Goal: Find specific page/section: Find specific page/section

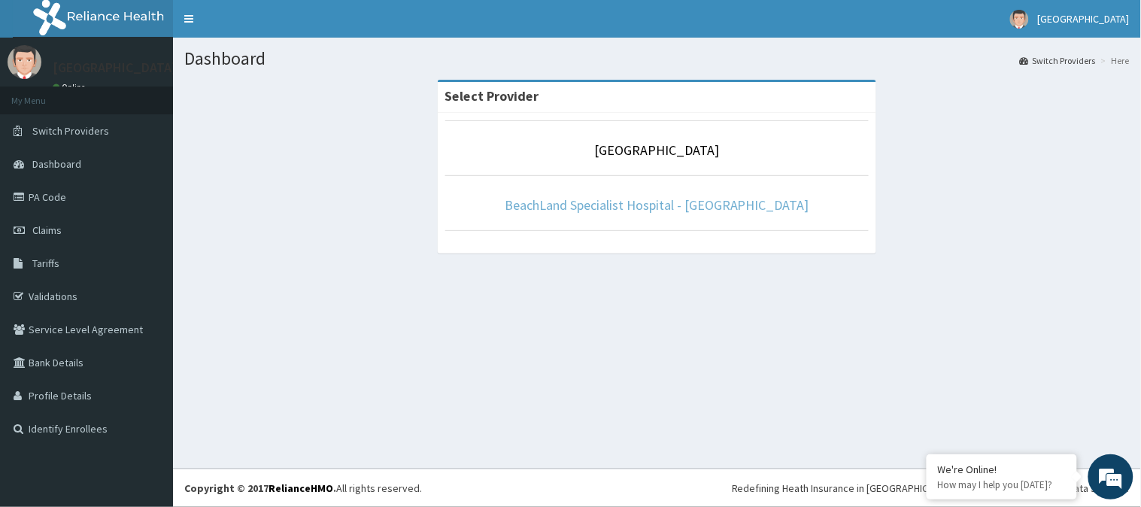
click at [695, 198] on link "BeachLand Specialist Hospital - [GEOGRAPHIC_DATA]" at bounding box center [656, 204] width 304 height 17
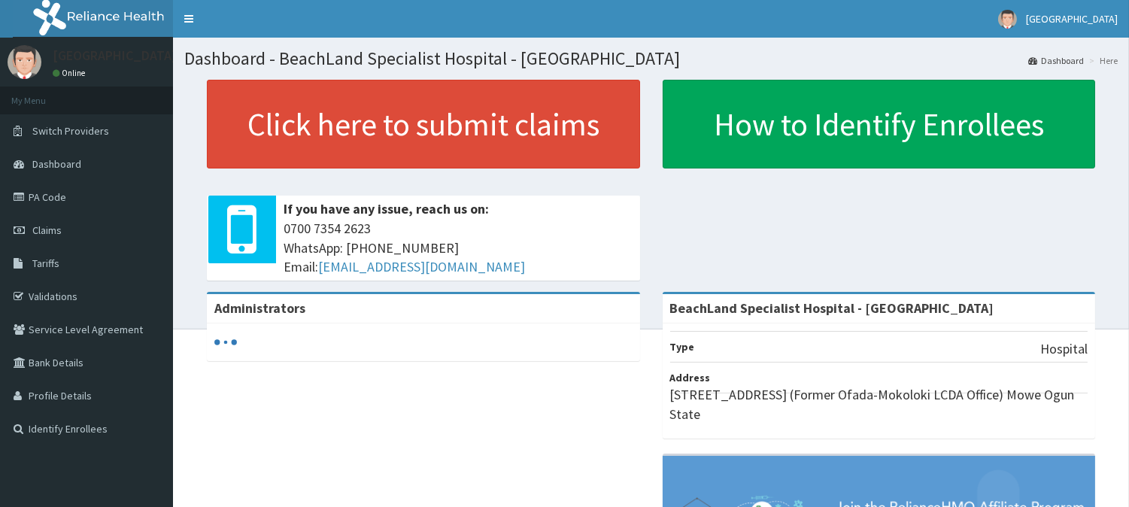
click at [78, 185] on link "PA Code" at bounding box center [86, 196] width 173 height 33
